Goal: Check status: Check status

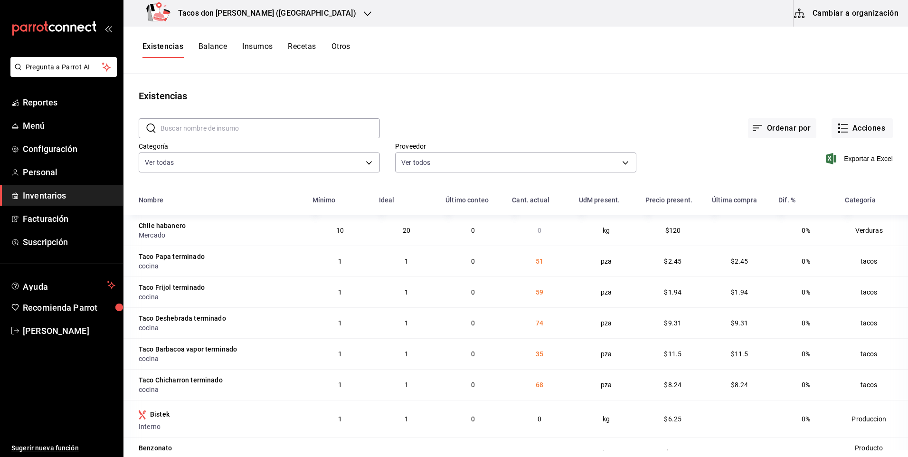
click at [244, 17] on h3 "Tacos don [PERSON_NAME] ([GEOGRAPHIC_DATA])" at bounding box center [263, 13] width 186 height 11
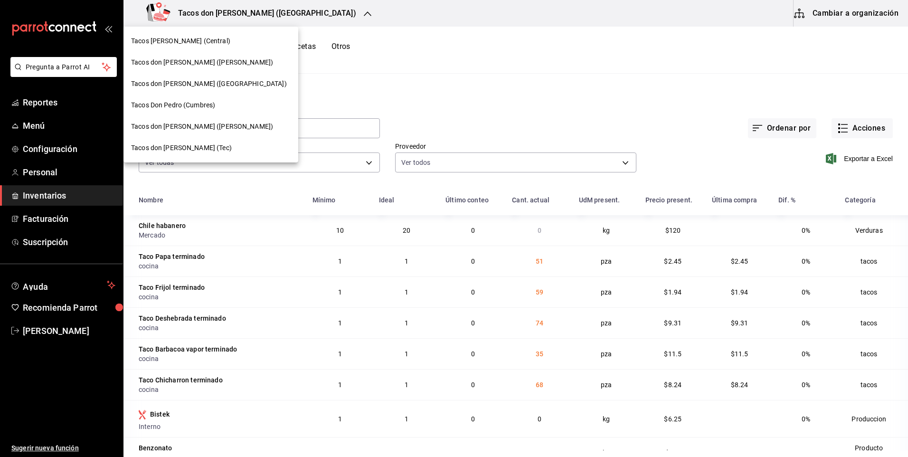
click at [197, 77] on div "Tacos don [PERSON_NAME] ([GEOGRAPHIC_DATA])" at bounding box center [210, 83] width 175 height 21
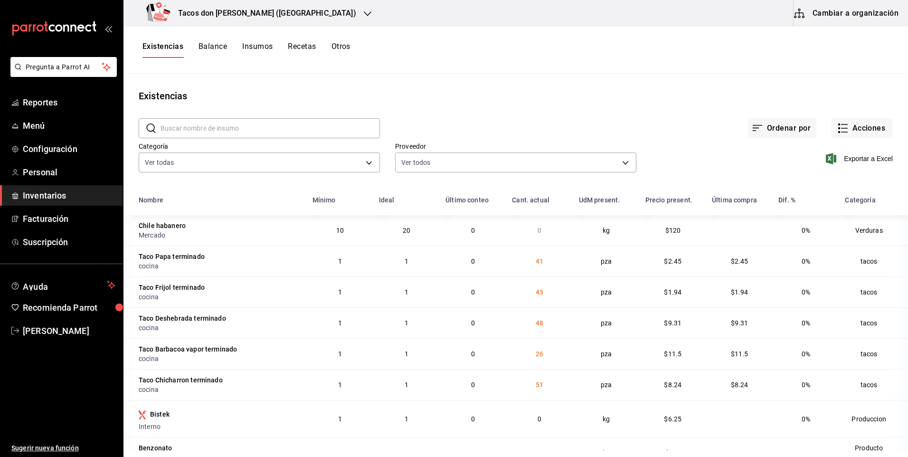
click at [249, 15] on h3 "Tacos don [PERSON_NAME] ([GEOGRAPHIC_DATA])" at bounding box center [263, 13] width 186 height 11
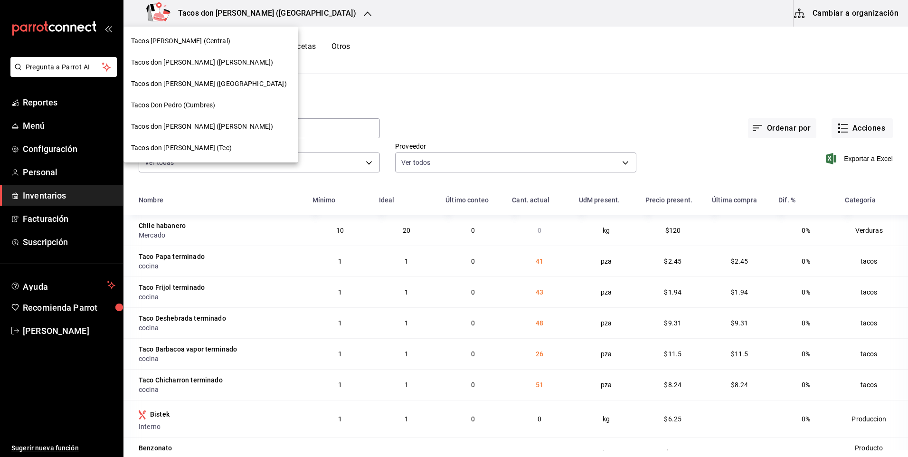
click at [204, 84] on span "Tacos don [PERSON_NAME] ([GEOGRAPHIC_DATA])" at bounding box center [209, 84] width 156 height 10
